Goal: Task Accomplishment & Management: Manage account settings

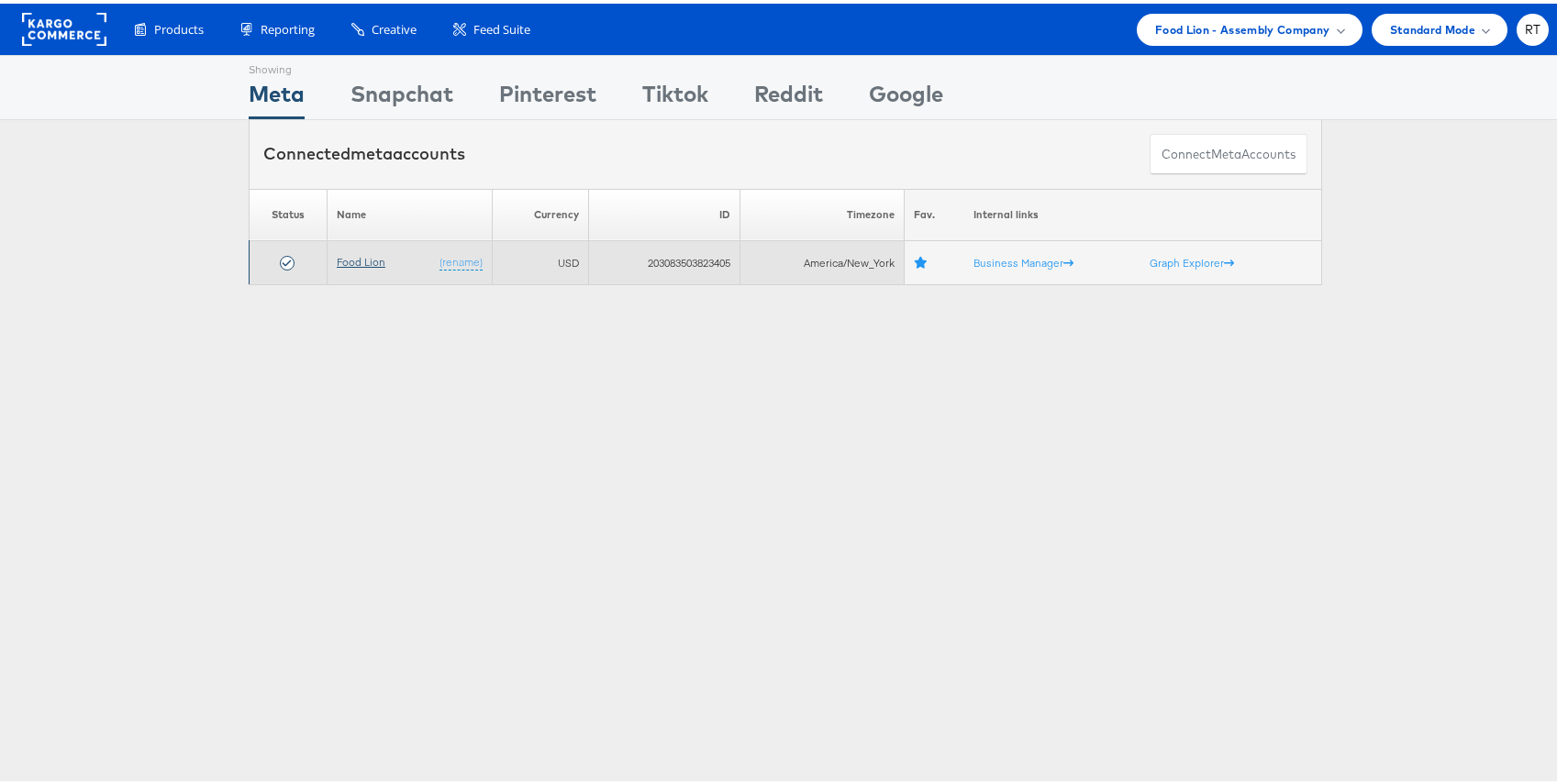
click at [364, 258] on link "Food Lion" at bounding box center [360, 258] width 48 height 14
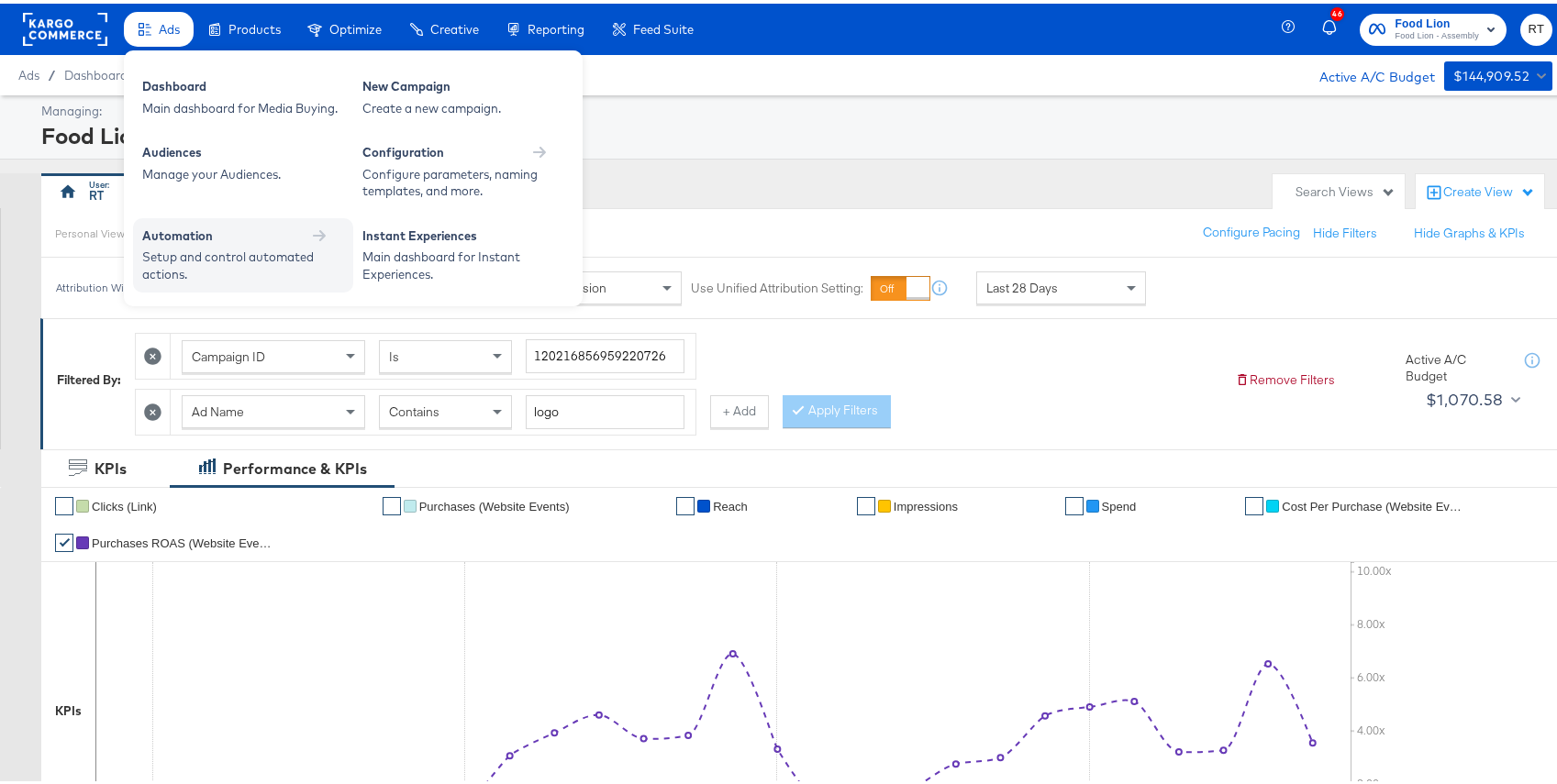
click at [184, 253] on div "Setup and control automated actions." at bounding box center [234, 262] width 184 height 34
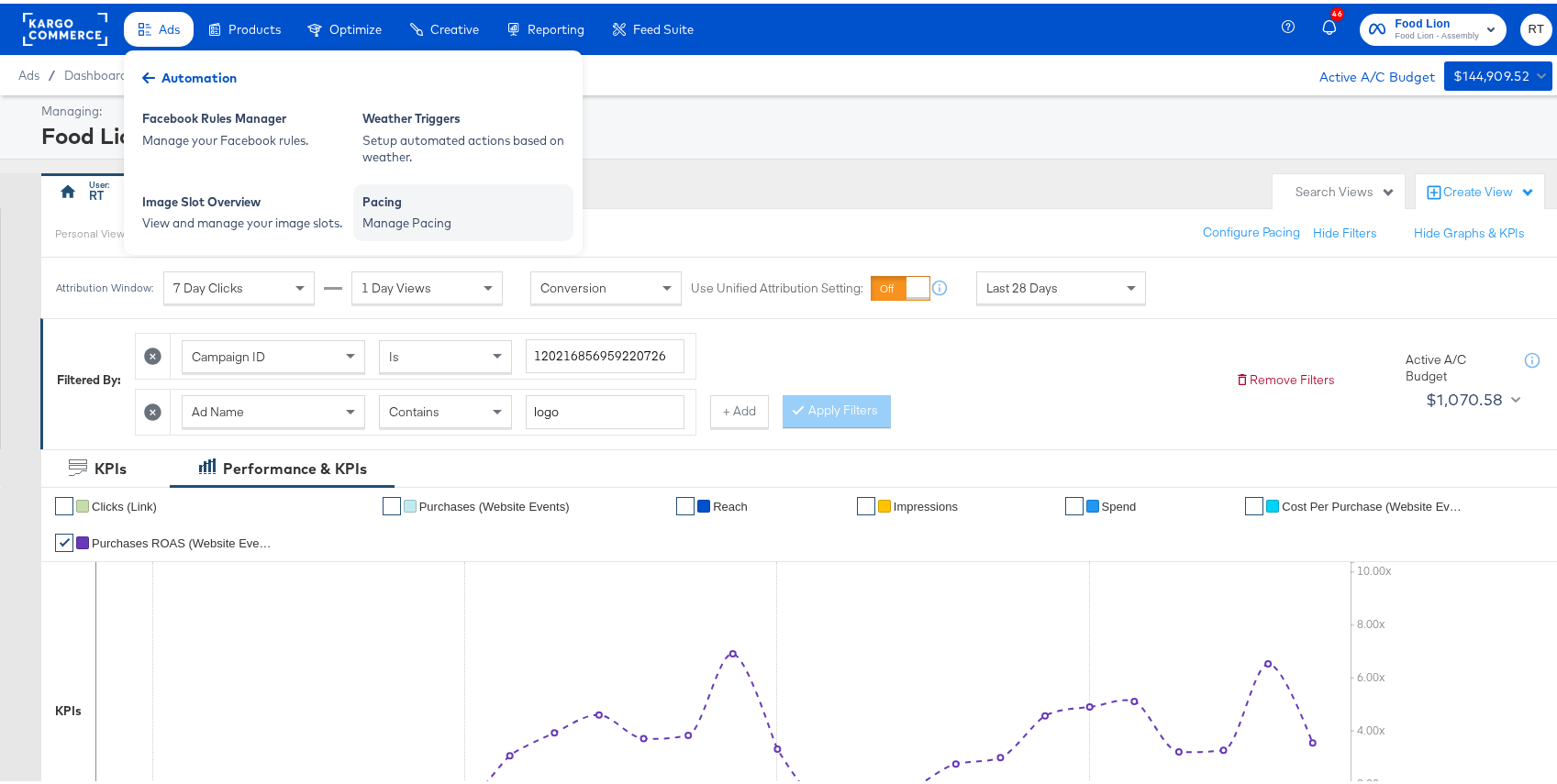
click at [385, 218] on div "Manage Pacing" at bounding box center [463, 219] width 201 height 17
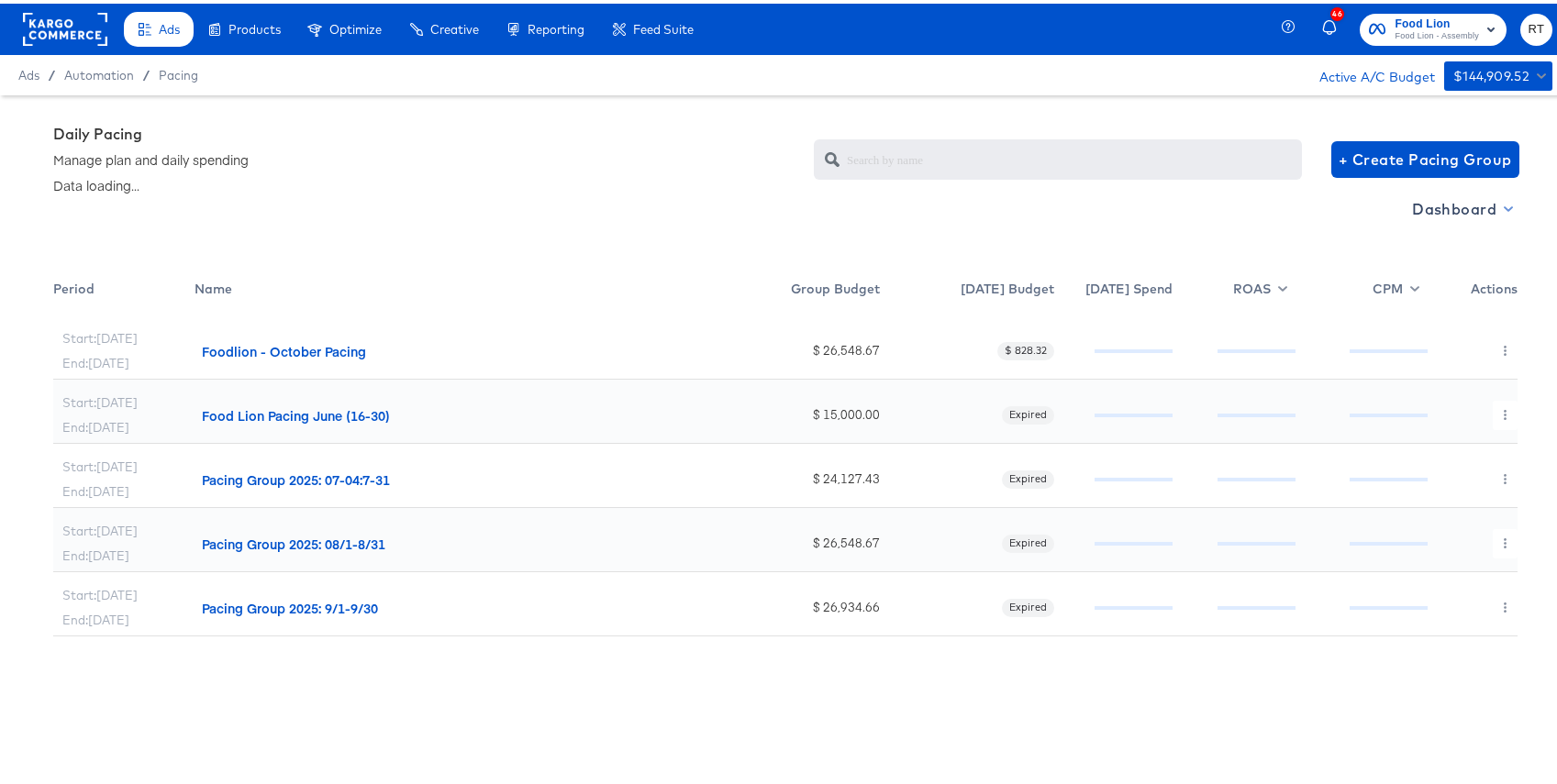
click at [1490, 217] on span "Dashboard" at bounding box center [1461, 205] width 98 height 26
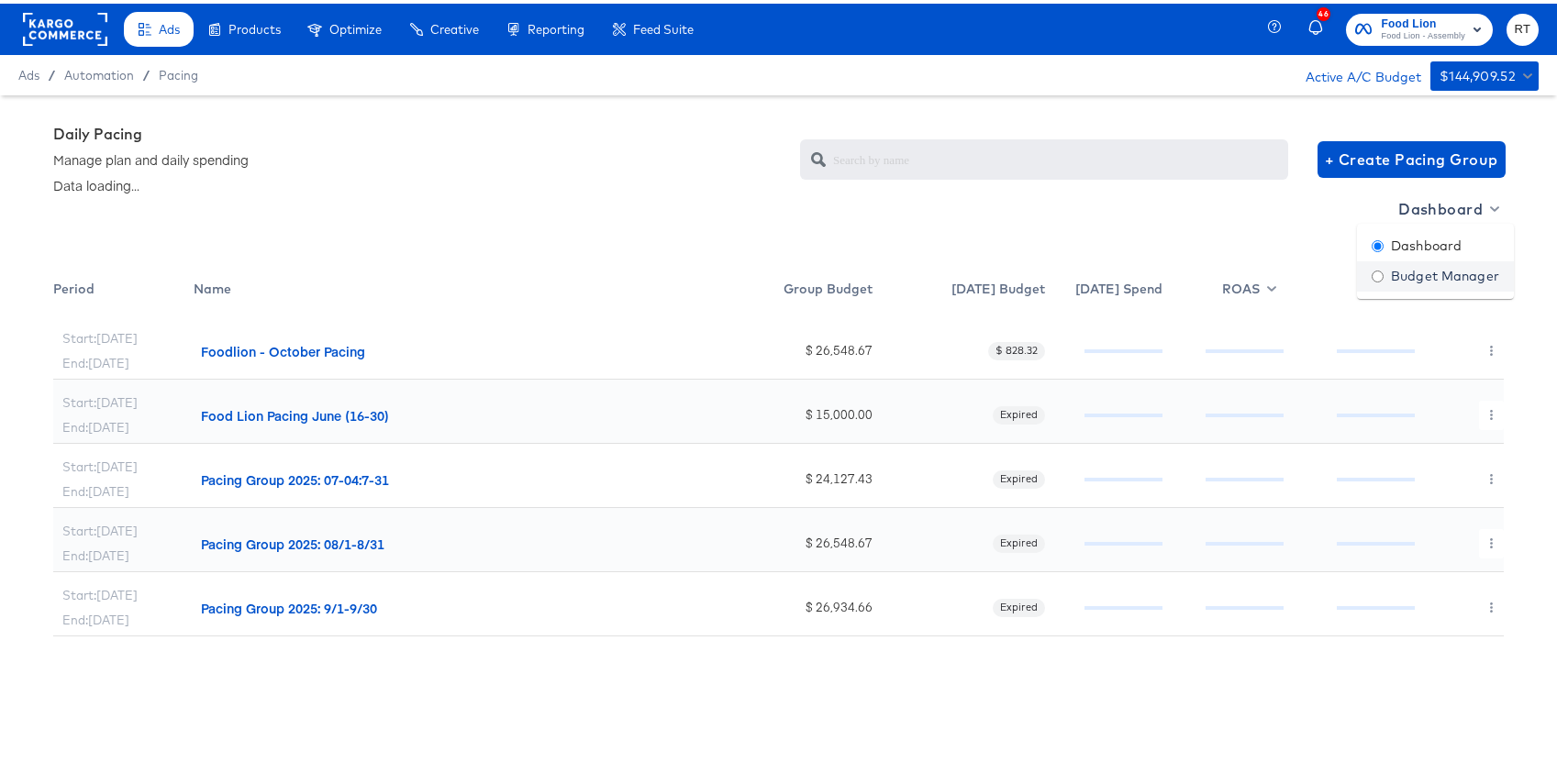
click at [1392, 273] on div "Budget Manager" at bounding box center [1435, 272] width 128 height 19
radio input "false"
radio input "true"
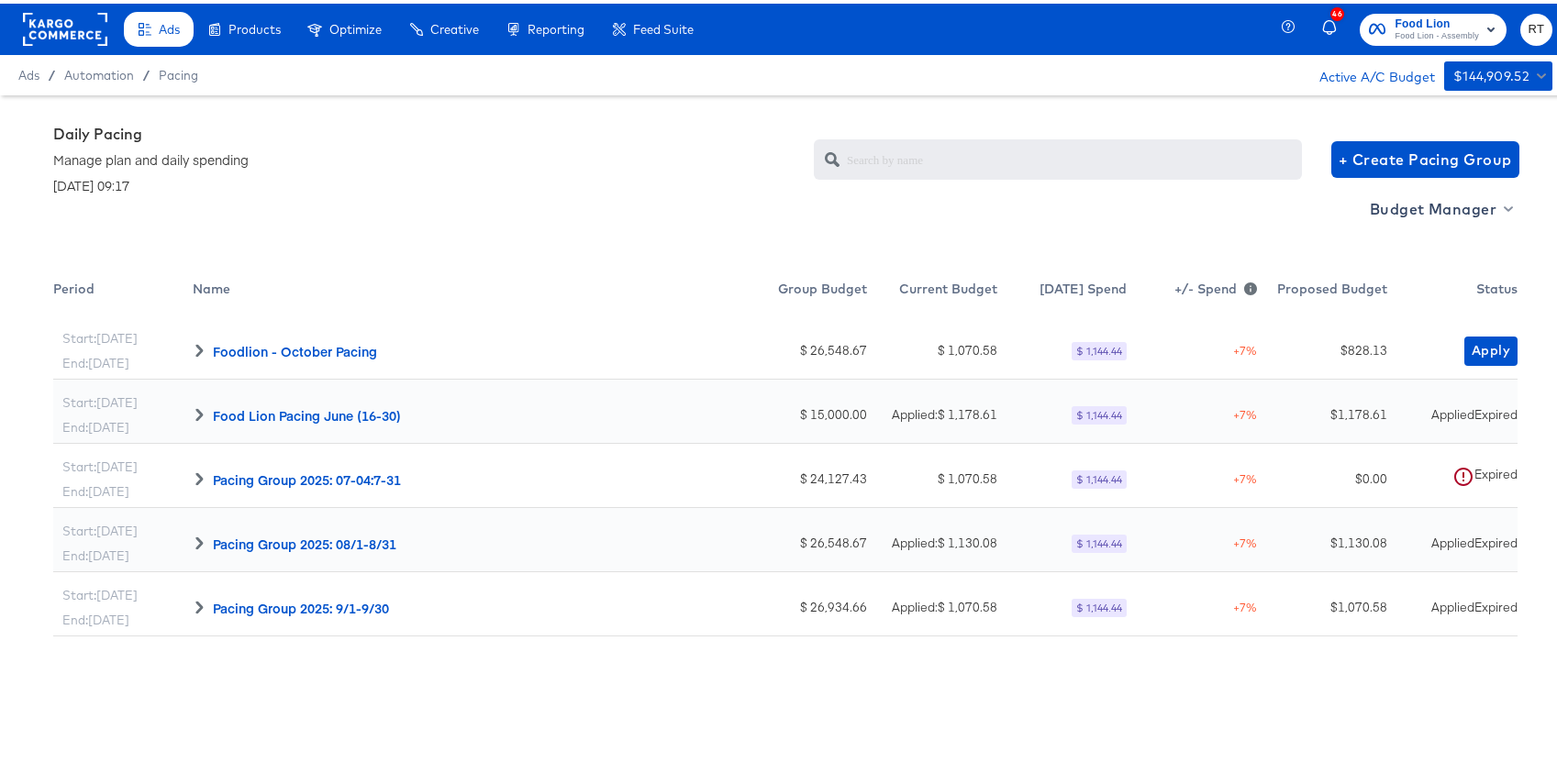
click at [655, 194] on div "Budget Manager" at bounding box center [785, 229] width 1464 height 76
click at [1479, 354] on span "Apply" at bounding box center [1491, 347] width 39 height 23
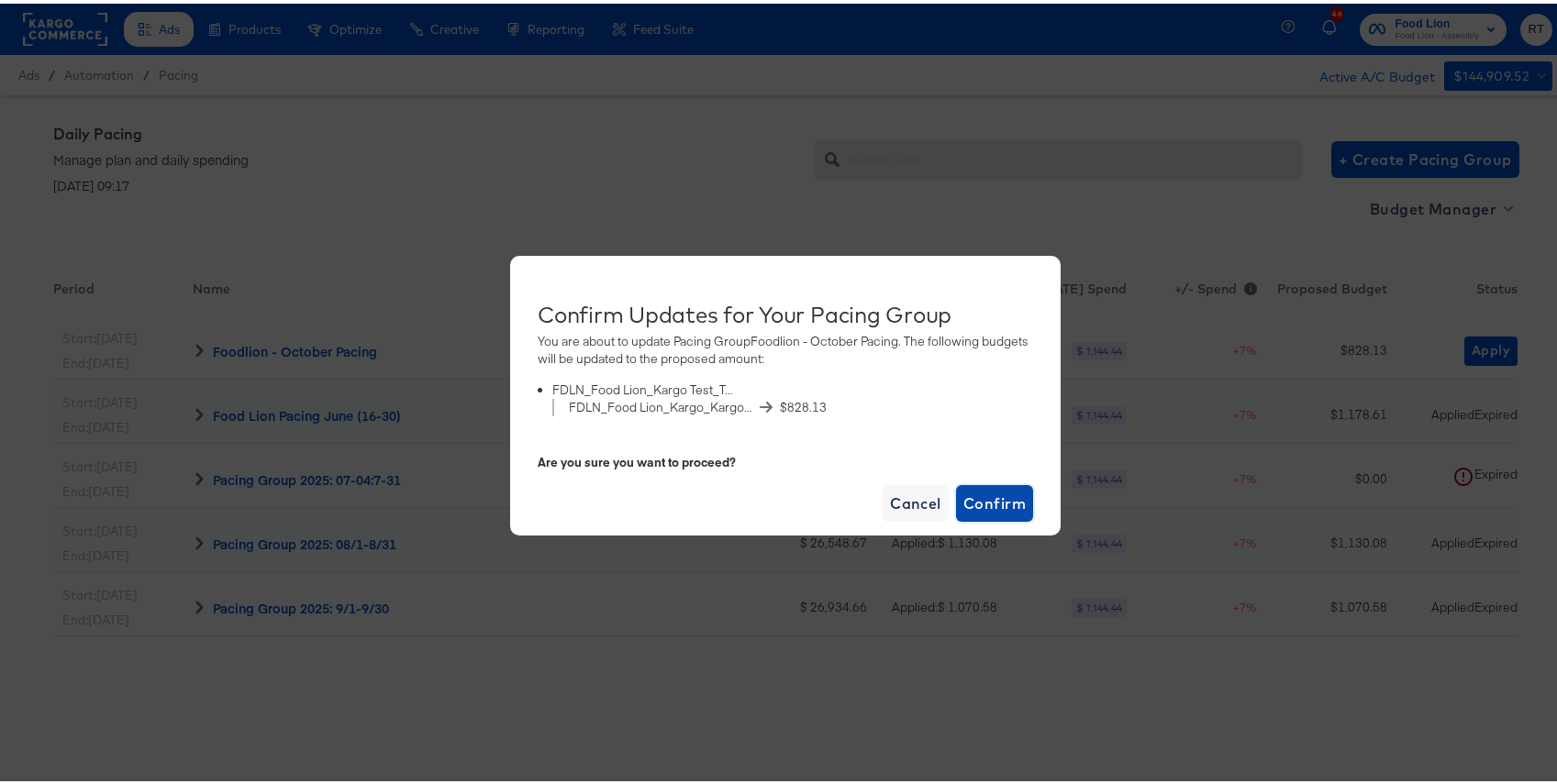
click at [999, 512] on span "Confirm" at bounding box center [995, 499] width 62 height 26
